Goal: Information Seeking & Learning: Understand process/instructions

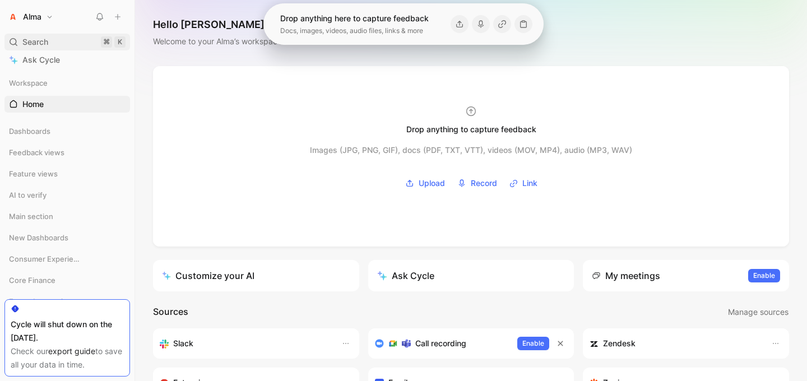
click at [50, 40] on div "Search ⌘ K" at bounding box center [67, 42] width 126 height 17
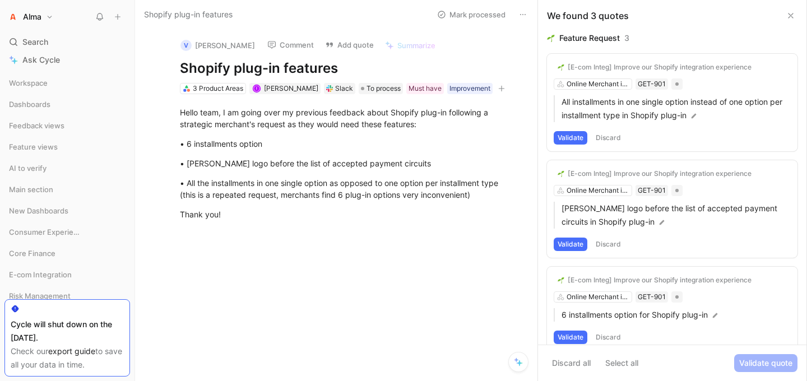
click at [570, 137] on button "Validate" at bounding box center [571, 137] width 34 height 13
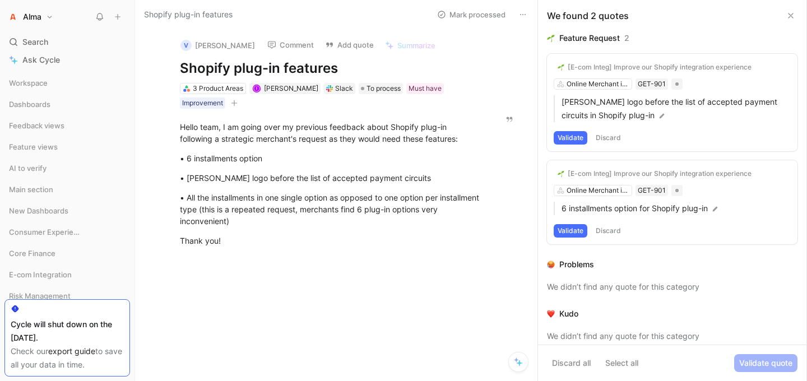
click at [324, 87] on div "Slack" at bounding box center [339, 88] width 31 height 11
click at [335, 88] on div "Slack" at bounding box center [344, 88] width 18 height 11
click at [286, 88] on span "Isotta Bosi" at bounding box center [291, 88] width 54 height 8
